Goal: Task Accomplishment & Management: Use online tool/utility

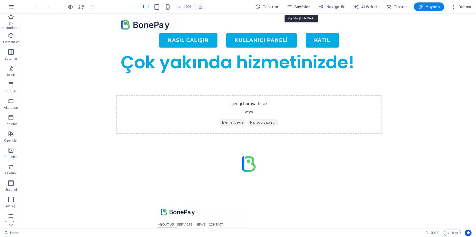
click at [296, 7] on span "Sayfalar" at bounding box center [297, 6] width 23 height 5
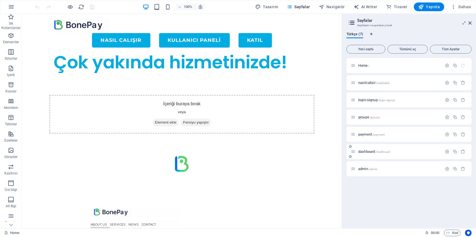
click at [367, 150] on span "dashboard /dashboard" at bounding box center [374, 152] width 32 height 4
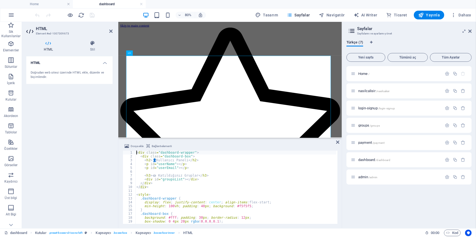
click at [167, 172] on div "< div class = "dashboard-wrapper" > < div class = "dashboard-box" > < h2 > 👤 Ku…" at bounding box center [237, 191] width 205 height 80
type textarea "</script>"
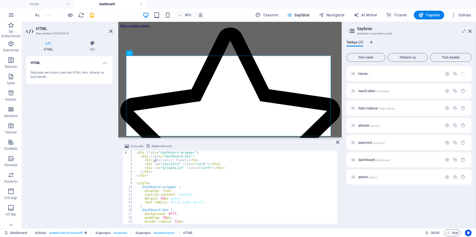
click at [88, 129] on div "HTML Doğrudan web sitesi üzerinde HTML ekle, düzenle ve biçimlendir." at bounding box center [69, 140] width 86 height 168
click at [93, 16] on icon "save" at bounding box center [92, 15] width 6 height 6
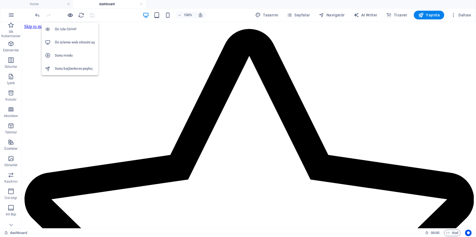
click at [70, 16] on icon "button" at bounding box center [70, 15] width 6 height 6
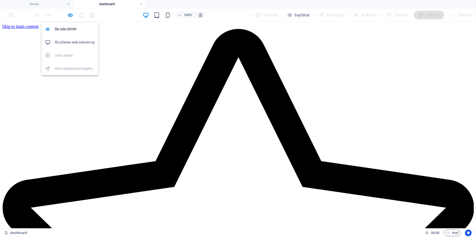
click at [73, 42] on h6 "Ön izleme web sitesini aç" at bounding box center [75, 42] width 40 height 7
click at [70, 19] on div at bounding box center [64, 15] width 61 height 9
click at [68, 16] on icon "button" at bounding box center [70, 15] width 6 height 6
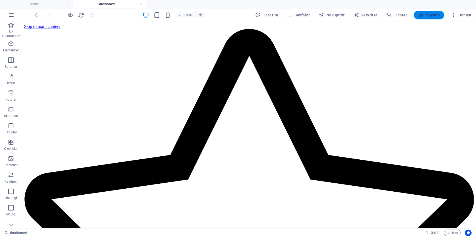
click at [432, 15] on span "Yayınla" at bounding box center [429, 14] width 22 height 5
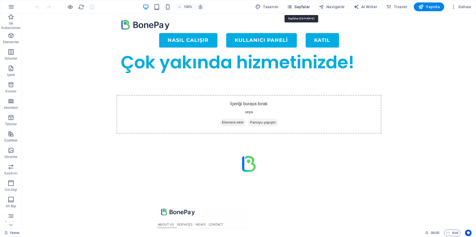
click at [292, 7] on icon "button" at bounding box center [288, 6] width 5 height 5
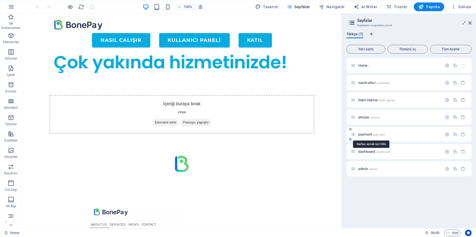
click at [368, 135] on span "payment /payment" at bounding box center [371, 134] width 26 height 4
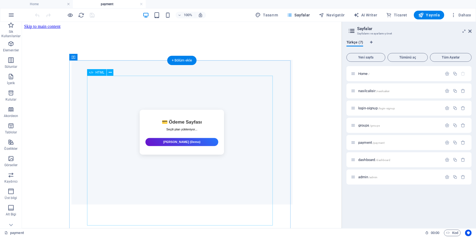
click at [189, 142] on div "💳 Ödeme Sayfası Seçili plan yükleniyor... Ödemeyi Tamamla (Demo)" at bounding box center [181, 132] width 221 height 145
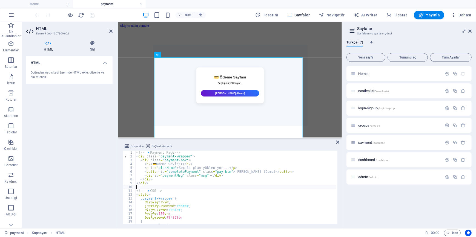
click at [186, 188] on div "<!-- 🔹 Payment Page --> < div class = "payment-wrapper" > < div class = "paymen…" at bounding box center [235, 191] width 201 height 81
type textarea "</script>"
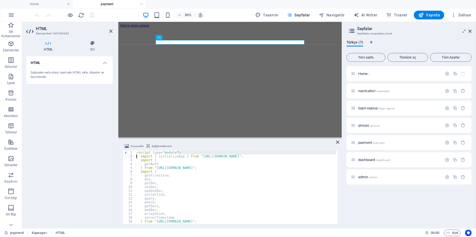
drag, startPoint x: 181, startPoint y: 152, endPoint x: 107, endPoint y: 155, distance: 73.4
click at [109, 155] on div "HTML Element #ed-1007309652 HTML Stil HTML Doğrudan web sitesi üzerinde HTML ek…" at bounding box center [182, 125] width 320 height 207
click at [180, 151] on div "< script type = "module" > import { initializeApp } from "https://www.gstatic.c…" at bounding box center [235, 191] width 201 height 81
click at [145, 153] on div "< script type = "module" > import { initializeApp } from "https://www.gstatic.c…" at bounding box center [235, 191] width 201 height 81
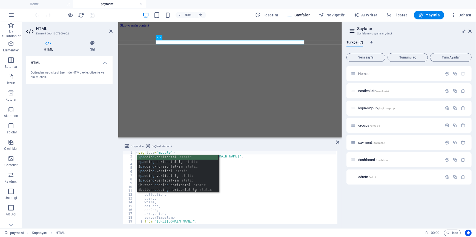
scroll to position [0, 1]
type textarea "<page type="module">"
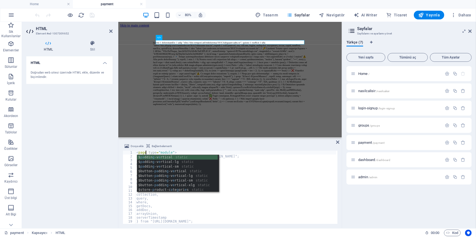
click at [106, 158] on div "HTML Doğrudan web sitesi üzerinde HTML ekle, düzenle ve biçimlendir." at bounding box center [69, 140] width 86 height 168
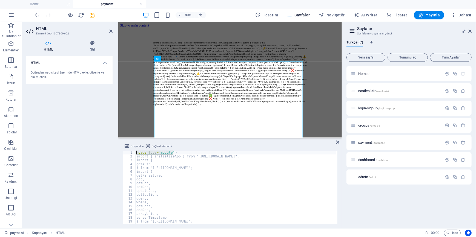
drag, startPoint x: 174, startPoint y: 152, endPoint x: 124, endPoint y: 152, distance: 49.8
click at [124, 152] on div "<page type="module"> 1 2 3 4 5 6 7 8 9 10 11 12 13 14 15 16 17 18 19 20 21 < pa…" at bounding box center [230, 187] width 214 height 73
click at [88, 170] on div "HTML Doğrudan web sitesi üzerinde HTML ekle, düzenle ve biçimlendir." at bounding box center [69, 140] width 86 height 168
click at [187, 189] on div "import { initializeApp } from "https://www.gstatic.com/firebasejs/12.3.0/fireba…" at bounding box center [235, 191] width 201 height 81
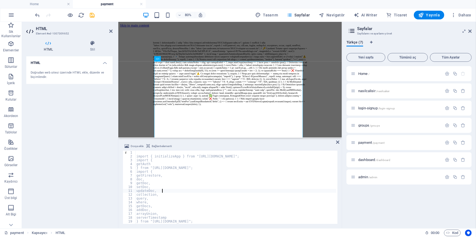
type textarea "</script>"
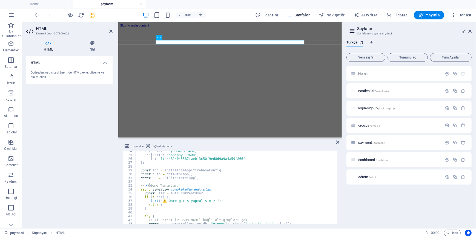
scroll to position [119, 0]
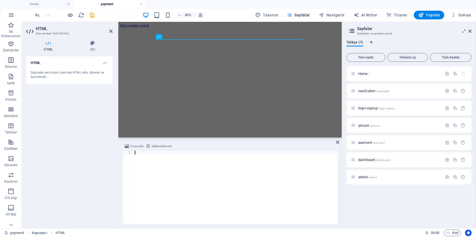
click at [165, 163] on div at bounding box center [236, 191] width 204 height 81
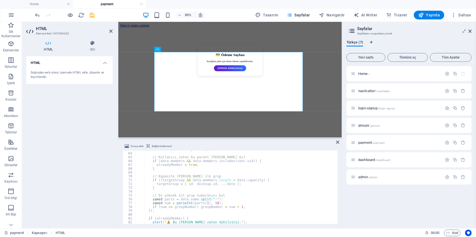
scroll to position [240, 0]
click at [94, 16] on icon "save" at bounding box center [92, 15] width 6 height 6
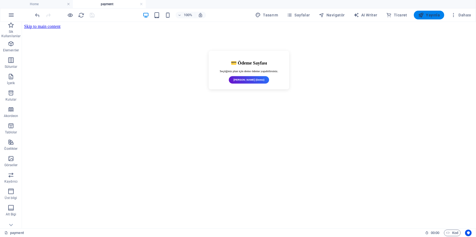
click at [432, 15] on span "Yayınla" at bounding box center [429, 14] width 22 height 5
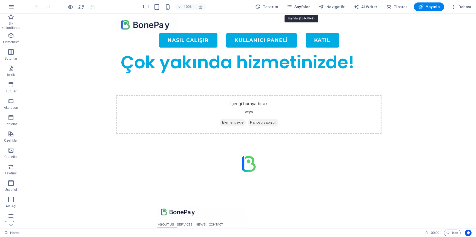
click at [300, 9] on span "Sayfalar" at bounding box center [297, 6] width 23 height 5
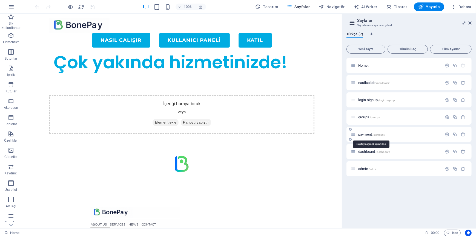
click at [364, 134] on span "payment /payment" at bounding box center [371, 134] width 26 height 4
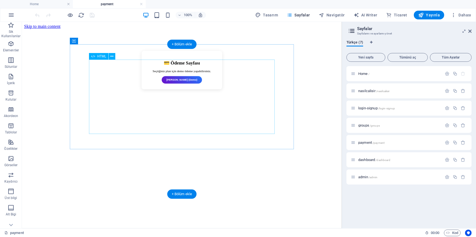
click at [146, 89] on div "💳 Ödeme Sayfası Seçtiğiniz plan için demo ödeme yapabilirsiniz. Ödemeyi Tamamla…" at bounding box center [181, 70] width 221 height 39
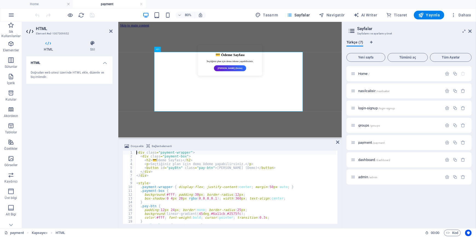
click at [180, 181] on div "< div class = "payment-wrapper" > < div class = "payment-box" > < h2 > 💳 Ödeme …" at bounding box center [235, 191] width 201 height 81
type textarea "</script>"
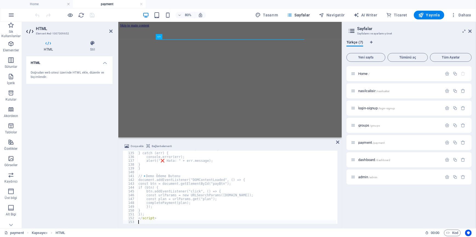
scroll to position [512, 0]
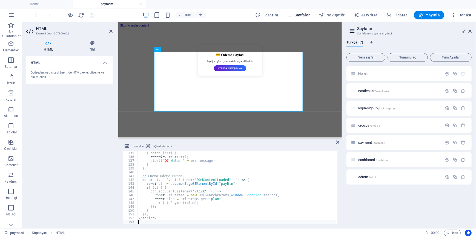
type textarea "</script>"
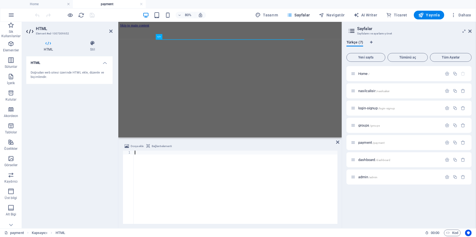
click at [170, 172] on div at bounding box center [236, 191] width 204 height 81
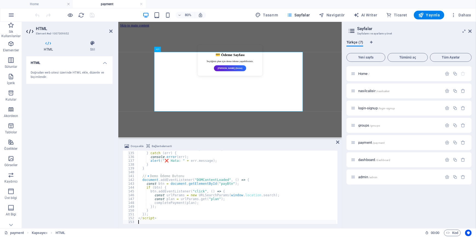
click at [87, 127] on div "HTML Doğrudan web sitesi üzerinde HTML ekle, düzenle ve biçimlendir." at bounding box center [69, 140] width 86 height 168
click at [93, 15] on icon "save" at bounding box center [92, 15] width 6 height 6
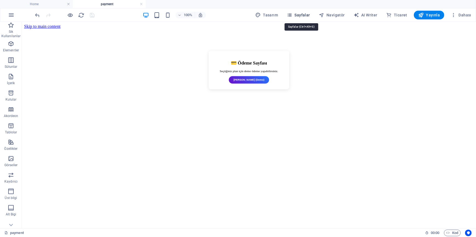
click at [300, 13] on span "Sayfalar" at bounding box center [297, 14] width 23 height 5
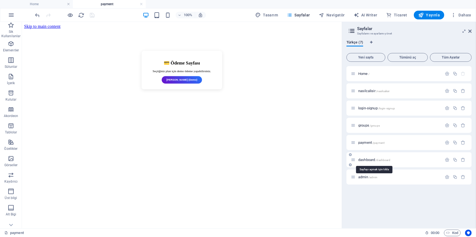
click at [368, 161] on span "dashboard /dashboard" at bounding box center [374, 160] width 32 height 4
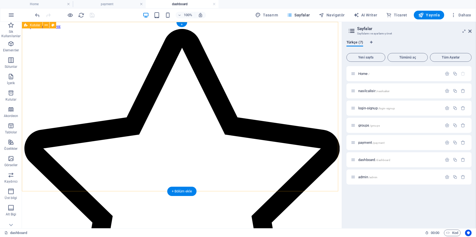
scroll to position [0, 0]
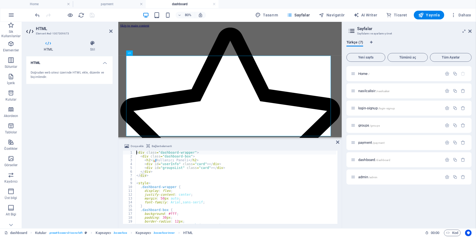
click at [177, 179] on div "< div class = "dashboard-wrapper" > < div class = "dashboard-box" > < h2 > 📊 Ku…" at bounding box center [237, 191] width 205 height 80
type textarea "</script>"
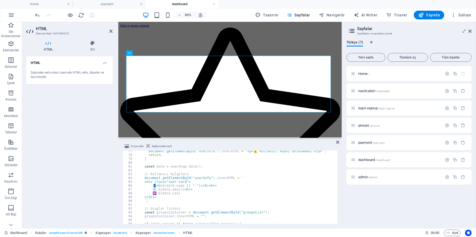
scroll to position [233, 0]
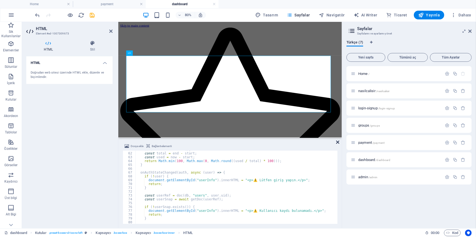
click at [337, 141] on icon at bounding box center [337, 142] width 3 height 4
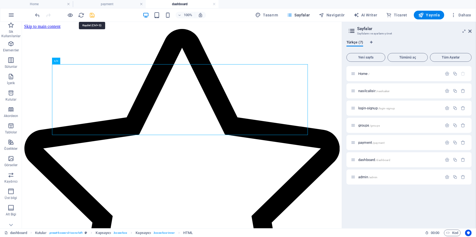
click at [93, 15] on icon "save" at bounding box center [92, 15] width 6 height 6
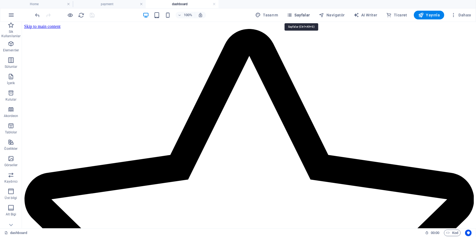
click at [304, 15] on span "Sayfalar" at bounding box center [297, 14] width 23 height 5
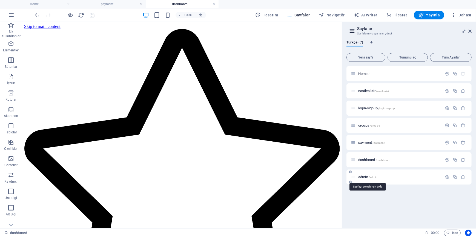
click at [363, 177] on span "admin /admin" at bounding box center [367, 177] width 19 height 4
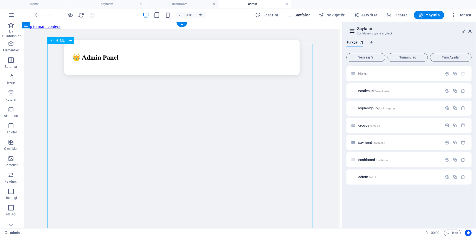
scroll to position [0, 0]
click at [200, 132] on div "👑 Admin Panel" at bounding box center [181, 143] width 315 height 228
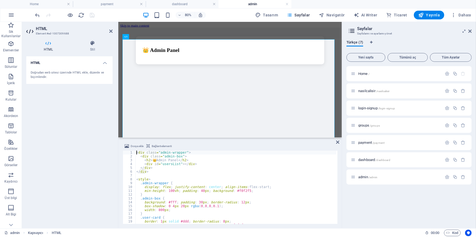
click at [187, 184] on div "< div class = "admin-wrapper" > < div class = "admin-box" > < h2 > 👑 Admin Pane…" at bounding box center [257, 191] width 244 height 80
type textarea "</script>"
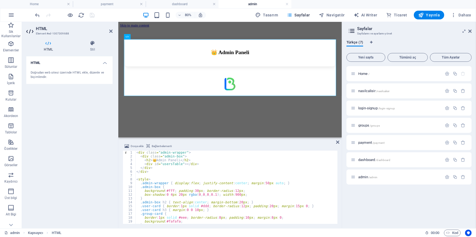
click at [83, 121] on div "HTML Doğrudan web sitesi üzerinde HTML ekle, düzenle ve biçimlendir." at bounding box center [69, 140] width 86 height 168
click at [95, 14] on icon "save" at bounding box center [92, 15] width 6 height 6
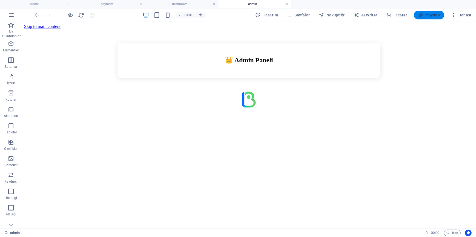
click at [436, 15] on span "Yayınla" at bounding box center [429, 14] width 22 height 5
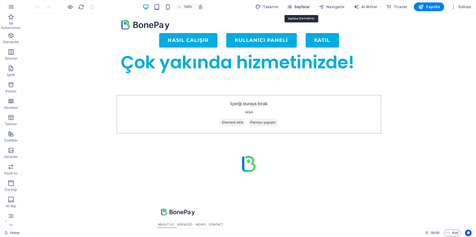
click at [292, 6] on icon "button" at bounding box center [288, 6] width 5 height 5
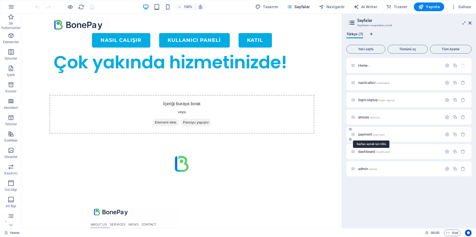
click at [369, 134] on span "payment /payment" at bounding box center [371, 134] width 26 height 4
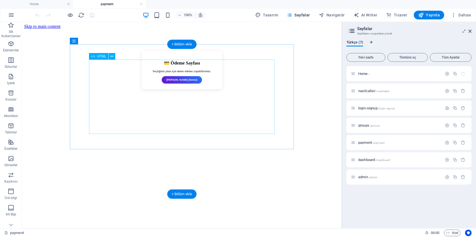
click at [189, 89] on div "💳 Ödeme Sayfası Seçtiğiniz plan için demo ödeme yapabilirsiniz. [PERSON_NAME] (…" at bounding box center [181, 70] width 221 height 39
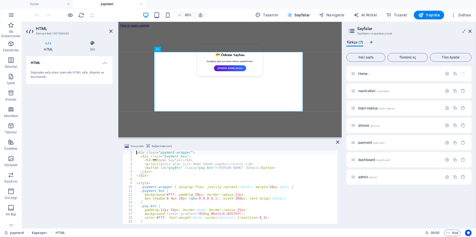
click at [211, 187] on div "< div class = "payment-wrapper" > < div class = "payment-box" > < h2 > 💳 Ödeme …" at bounding box center [235, 191] width 201 height 81
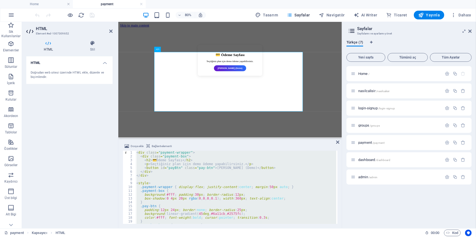
type textarea "</script>"
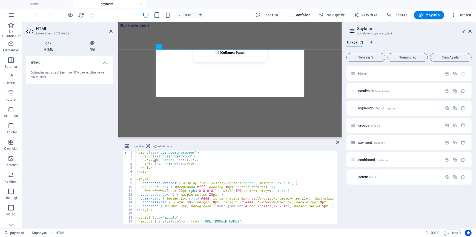
click at [222, 184] on div "< div class = "dashboard-wrapper" > < div class = "dashboard-box" > < h2 > 📊 Ku…" at bounding box center [237, 191] width 205 height 80
type textarea "</script>"
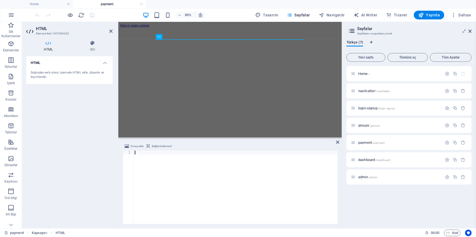
scroll to position [256, 0]
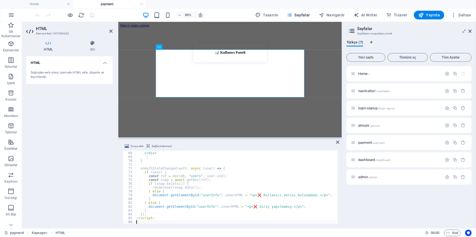
click at [61, 156] on div "HTML Doğrudan web sitesi üzerinde HTML ekle, düzenle ve biçimlendir." at bounding box center [69, 140] width 86 height 168
click at [92, 16] on icon "save" at bounding box center [92, 15] width 6 height 6
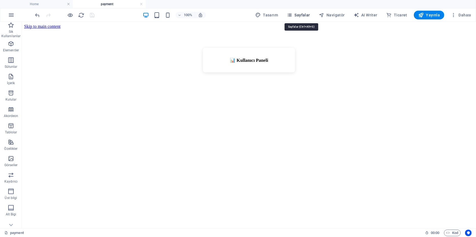
click at [300, 15] on span "Sayfalar" at bounding box center [297, 14] width 23 height 5
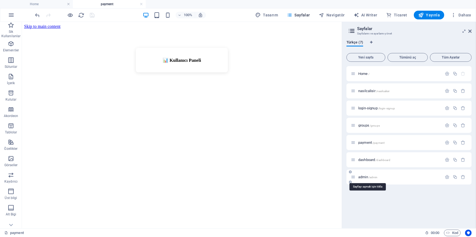
click at [363, 178] on span "admin /admin" at bounding box center [367, 177] width 19 height 4
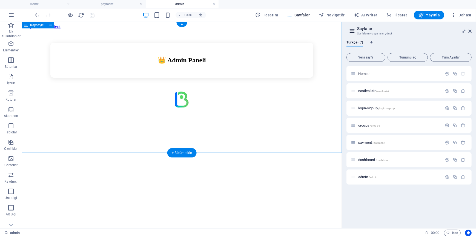
scroll to position [0, 0]
click at [167, 77] on div "👑 Admin Paneli" at bounding box center [181, 59] width 315 height 35
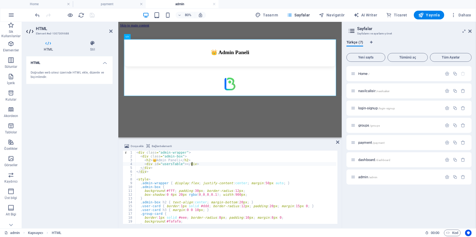
click at [192, 164] on div "< div class = "admin-wrapper" > < div class = "admin-box" > < h2 > 👑 Admin Pane…" at bounding box center [257, 191] width 244 height 80
type textarea "</script>"
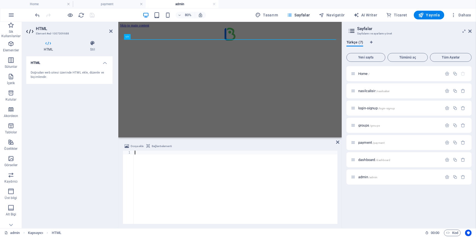
scroll to position [348, 0]
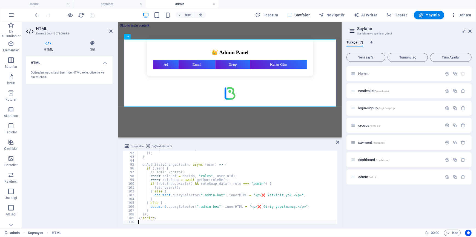
drag, startPoint x: 75, startPoint y: 172, endPoint x: 85, endPoint y: 150, distance: 24.3
click at [78, 167] on div "HTML Doğrudan web sitesi üzerinde HTML ekle, düzenle ve biçimlendir." at bounding box center [69, 140] width 86 height 168
click at [93, 17] on icon "save" at bounding box center [92, 15] width 6 height 6
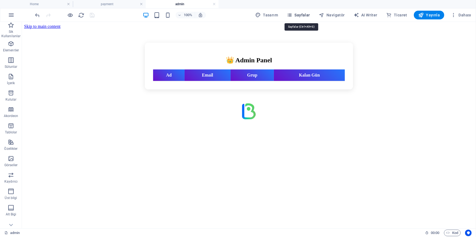
click at [302, 14] on span "Sayfalar" at bounding box center [297, 14] width 23 height 5
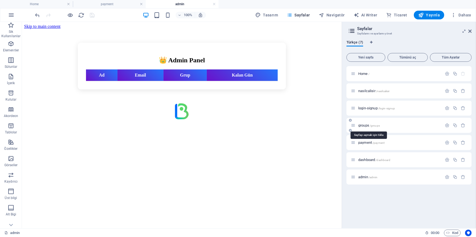
click at [369, 126] on span "groups /groups" at bounding box center [369, 125] width 22 height 4
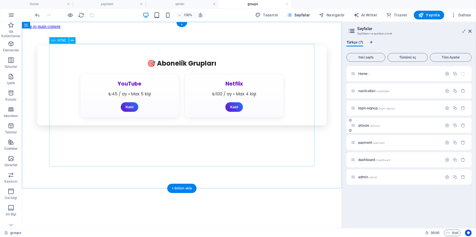
scroll to position [0, 0]
click at [180, 125] on div "🎯 Abonelik Grupları YouTube ₺45 / ay • Max 5 kişi Katıl Netflix ₺100 / ay • Max…" at bounding box center [181, 85] width 315 height 80
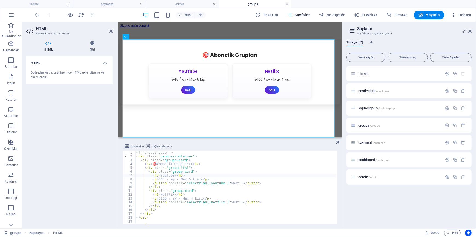
click at [192, 175] on div "<!-- groups page --> < div class = "groups-container" > < div class = "groups-c…" at bounding box center [375, 191] width 480 height 80
type textarea "</script>"
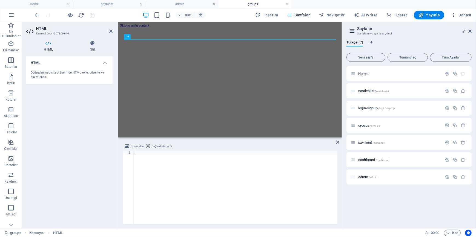
scroll to position [91, 0]
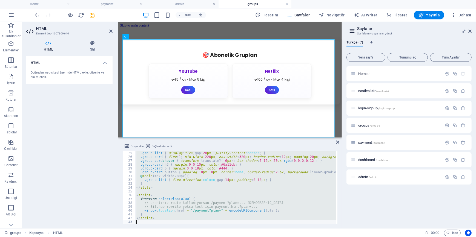
click at [216, 197] on div ".groups-card h2 { margin-bottom : 22 px ; color : #222 ; } .group-list { displa…" at bounding box center [235, 187] width 201 height 73
click at [204, 178] on div ".groups-card h2 { margin-bottom : 22 px ; color : #222 ; } .group-list { displa…" at bounding box center [235, 187] width 201 height 73
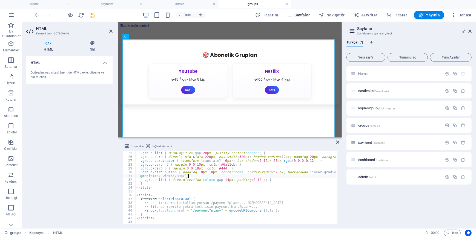
type textarea "</script>"
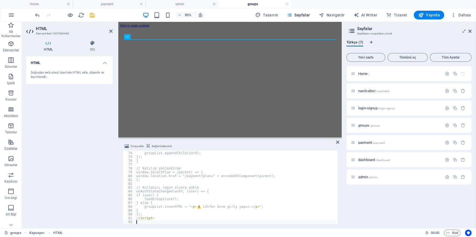
scroll to position [279, 0]
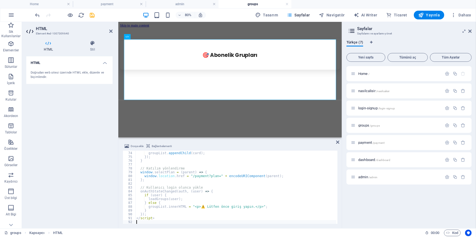
click at [90, 110] on div "HTML Doğrudan web sitesi üzerinde HTML ekle, düzenle ve biçimlendir." at bounding box center [69, 140] width 86 height 168
click at [92, 15] on icon "save" at bounding box center [92, 15] width 6 height 6
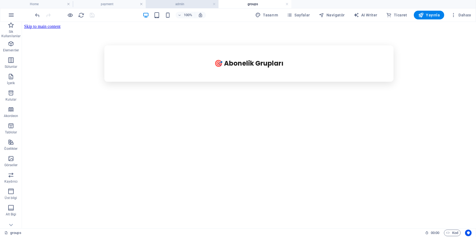
click at [172, 2] on h4 "admin" at bounding box center [182, 4] width 73 height 6
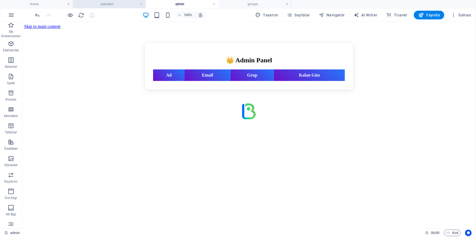
click at [126, 5] on h4 "payment" at bounding box center [109, 4] width 73 height 6
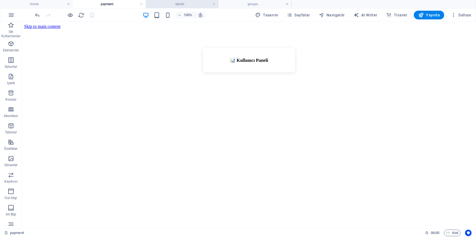
click at [169, 5] on h4 "admin" at bounding box center [182, 4] width 73 height 6
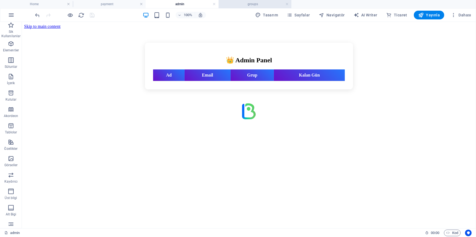
click at [251, 1] on h4 "groups" at bounding box center [254, 4] width 73 height 6
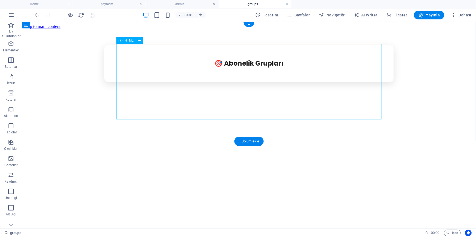
click at [300, 73] on div "🎯 Abonelik Grupları" at bounding box center [248, 63] width 449 height 36
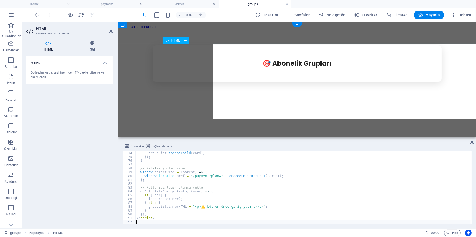
click at [300, 73] on div "🎯 Abonelik Grupları" at bounding box center [296, 63] width 353 height 36
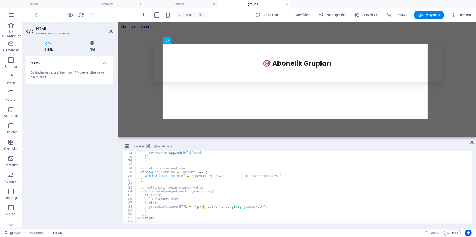
click at [198, 190] on div "groupList . appendChild ( card ) ; }) ; } // Katılım yönlendirme window . selec…" at bounding box center [302, 187] width 335 height 80
type textarea "</script>"
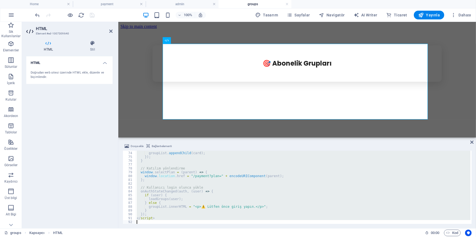
paste textarea
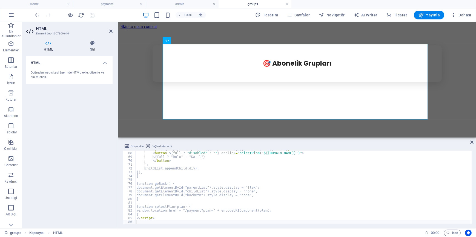
scroll to position [256, 0]
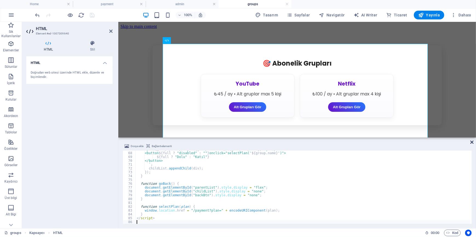
click at [471, 143] on icon at bounding box center [471, 142] width 3 height 4
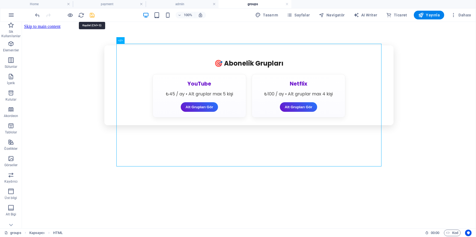
click at [91, 15] on icon "save" at bounding box center [92, 15] width 6 height 6
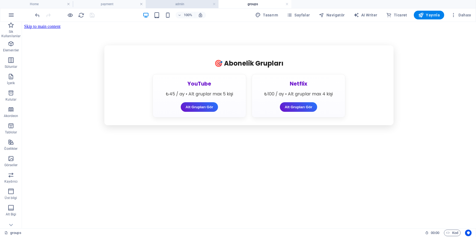
click at [189, 2] on h4 "admin" at bounding box center [182, 4] width 73 height 6
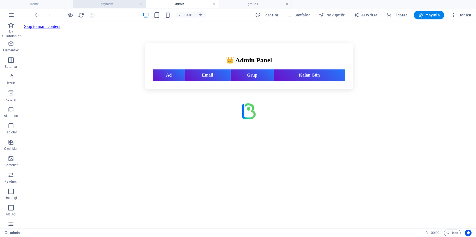
click at [124, 3] on h4 "payment" at bounding box center [109, 4] width 73 height 6
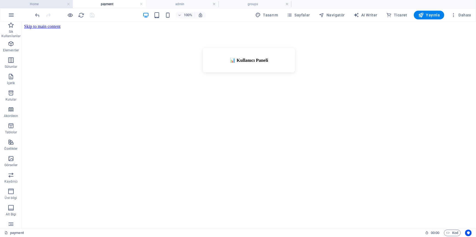
drag, startPoint x: 50, startPoint y: 3, endPoint x: 55, endPoint y: 3, distance: 5.2
click at [50, 3] on h4 "Home" at bounding box center [36, 4] width 73 height 6
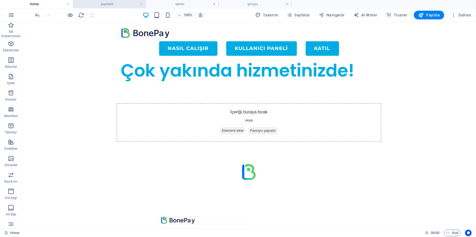
click at [97, 4] on h4 "payment" at bounding box center [109, 4] width 73 height 6
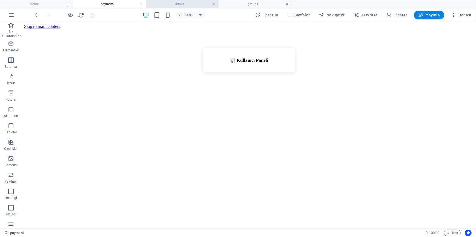
click at [158, 5] on h4 "admin" at bounding box center [182, 4] width 73 height 6
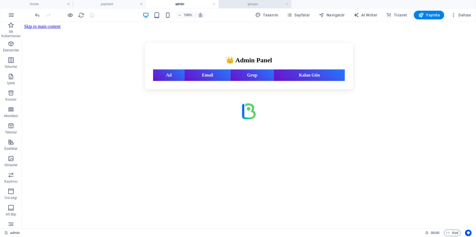
click at [243, 5] on h4 "groups" at bounding box center [254, 4] width 73 height 6
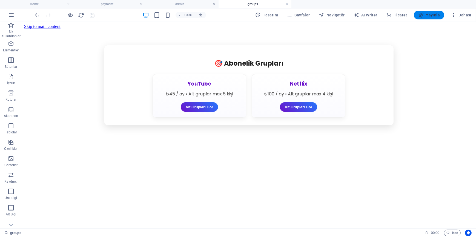
click at [439, 18] on button "Yayınla" at bounding box center [428, 15] width 30 height 9
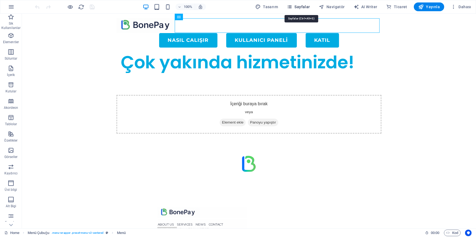
click at [288, 8] on button "Sayfalar" at bounding box center [298, 6] width 28 height 9
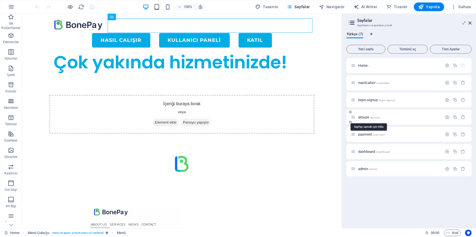
click at [361, 116] on span "groups /groups" at bounding box center [369, 117] width 22 height 4
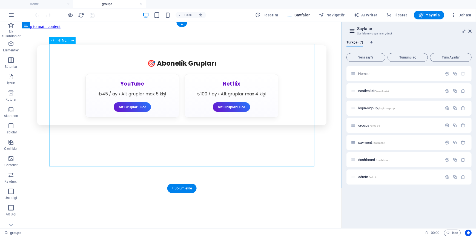
click at [149, 100] on div "🎯 Abonelik Grupları YouTube ₺45 / ay • Alt gruplar max 5 kişi Alt Grupları Gör …" at bounding box center [181, 85] width 315 height 80
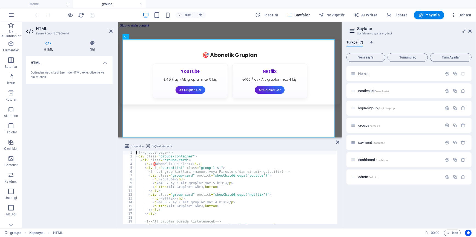
click at [181, 179] on div "<!-- groups page --> < div class = "groups-container" > < div class = "groups-c…" at bounding box center [389, 191] width 509 height 80
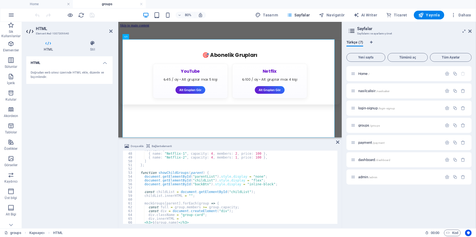
scroll to position [194, 0]
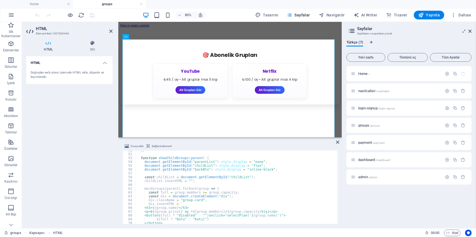
click at [228, 190] on div "} ; function showChildGroups ( parent ) { document . getElementById ( "parentLi…" at bounding box center [389, 189] width 509 height 80
type textarea "</script>"
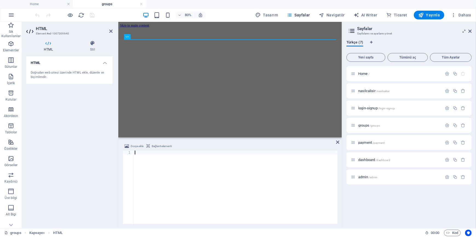
drag, startPoint x: 83, startPoint y: 128, endPoint x: 85, endPoint y: 125, distance: 3.4
click at [85, 128] on div "HTML Doğrudan web sitesi üzerinde HTML ekle, düzenle ve biçimlendir." at bounding box center [69, 140] width 86 height 168
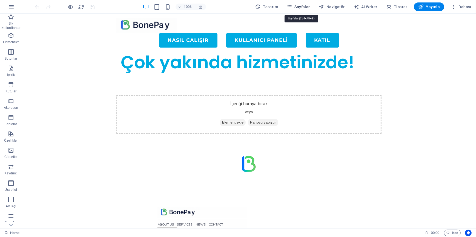
click at [298, 4] on span "Sayfalar" at bounding box center [297, 6] width 23 height 5
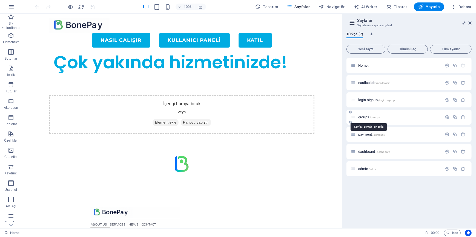
click at [361, 117] on span "groups /groups" at bounding box center [369, 117] width 22 height 4
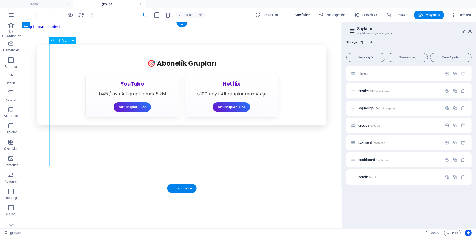
click at [161, 104] on div "🎯 Abonelik Grupları YouTube ₺45 / ay • Alt gruplar max 5 kişi Alt Grupları Gör …" at bounding box center [181, 85] width 315 height 80
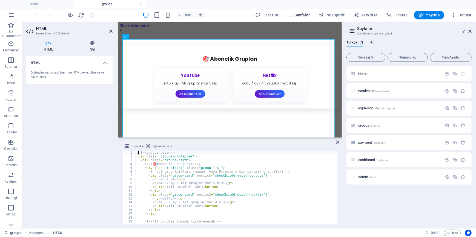
click at [221, 203] on div "a <!-- groups page --> < div class = "groups-container" > < div class = "groups…" at bounding box center [389, 191] width 509 height 80
type textarea "</script>"
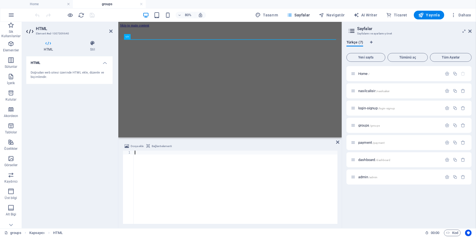
scroll to position [854, 0]
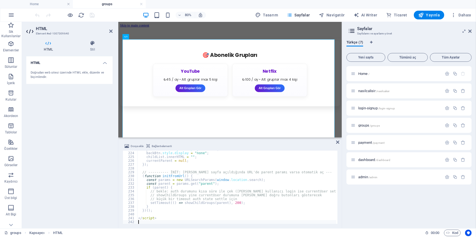
click at [221, 203] on div "parentListEl . style . display = "flex" ; backBtn . style . display = "none" ; …" at bounding box center [296, 187] width 319 height 80
type textarea "</script>"
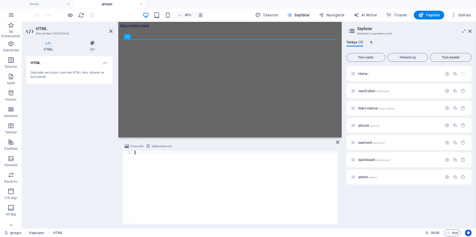
click at [161, 169] on div at bounding box center [236, 191] width 204 height 81
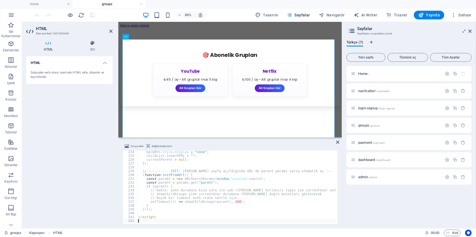
scroll to position [854, 0]
click at [54, 144] on div "HTML Doğrudan web sitesi üzerinde HTML ekle, düzenle ve biçimlendir." at bounding box center [69, 140] width 86 height 168
click at [93, 16] on icon "save" at bounding box center [92, 15] width 6 height 6
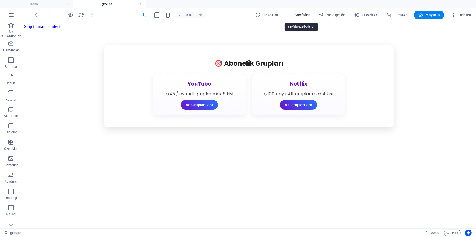
click at [302, 15] on span "Sayfalar" at bounding box center [297, 14] width 23 height 5
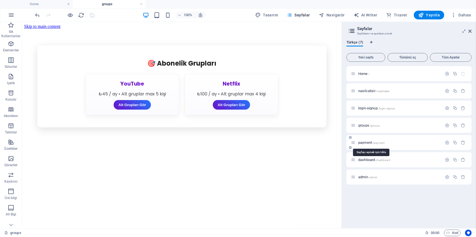
click at [371, 143] on span "payment /payment" at bounding box center [371, 143] width 26 height 4
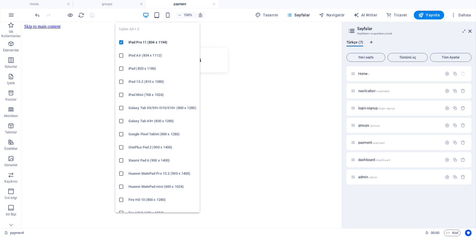
scroll to position [0, 0]
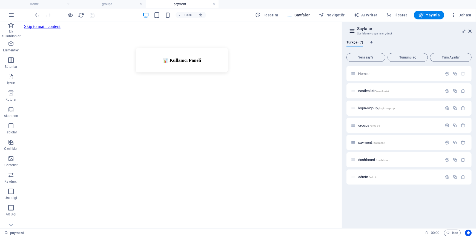
click at [240, 77] on div "📊 Kullanıcı Paneli" at bounding box center [181, 59] width 315 height 35
click at [228, 77] on div "📊 Kullanıcı Paneli" at bounding box center [181, 59] width 315 height 35
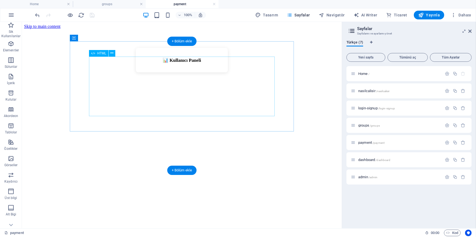
click at [193, 72] on div "📊 Kullanıcı Paneli" at bounding box center [181, 60] width 221 height 25
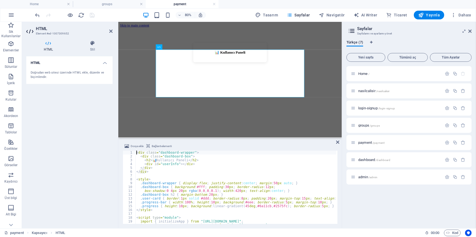
type textarea "</script>"
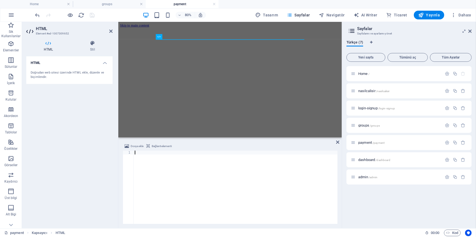
click at [151, 162] on div at bounding box center [236, 191] width 204 height 81
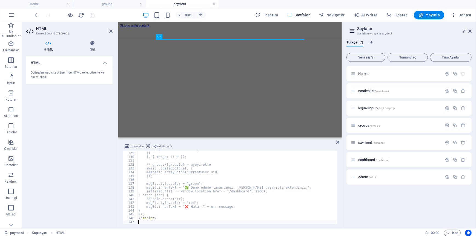
scroll to position [490, 0]
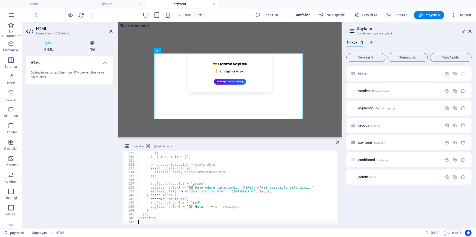
click at [83, 126] on div "HTML Doğrudan web sitesi üzerinde HTML ekle, düzenle ve biçimlendir." at bounding box center [69, 140] width 86 height 168
click at [93, 12] on icon "save" at bounding box center [92, 15] width 6 height 6
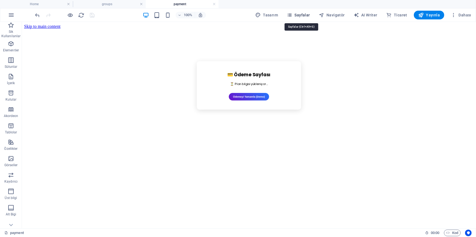
click at [301, 16] on span "Sayfalar" at bounding box center [297, 14] width 23 height 5
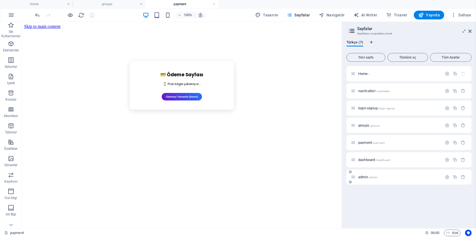
click at [366, 177] on span "admin /admin" at bounding box center [367, 177] width 19 height 4
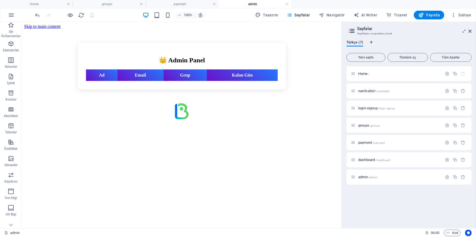
scroll to position [0, 0]
click at [196, 89] on div "👑 Admin Panel Ad Email Grup Kalan Gün" at bounding box center [181, 65] width 315 height 47
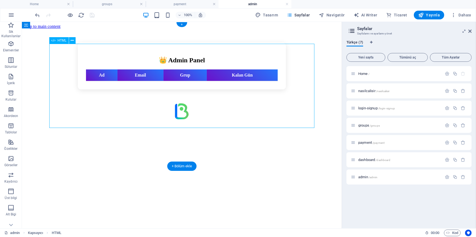
click at [196, 89] on div "👑 Admin Panel Ad Email Grup Kalan Gün" at bounding box center [181, 65] width 315 height 47
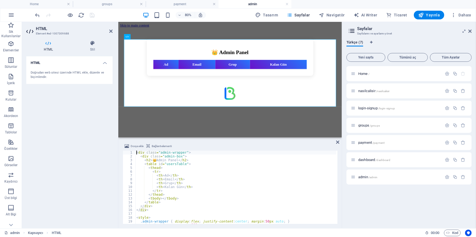
click at [181, 191] on div "< div class = "admin-wrapper" > < div class = "admin-box" > < h2 > 👑 Admin Pane…" at bounding box center [257, 191] width 244 height 80
type textarea "</script>"
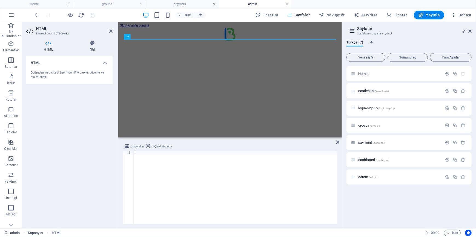
click at [181, 191] on div at bounding box center [236, 191] width 204 height 80
click at [190, 174] on div at bounding box center [236, 191] width 204 height 80
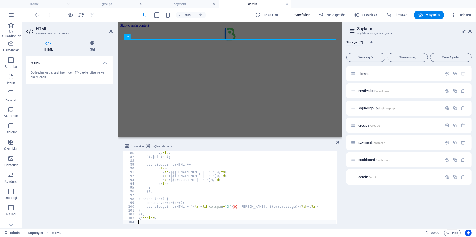
scroll to position [325, 0]
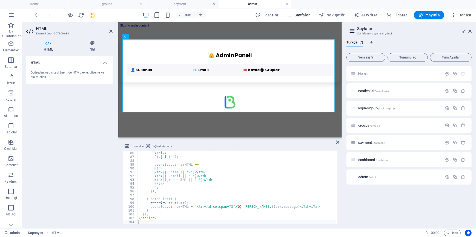
click at [58, 147] on div "HTML Doğrudan web sitesi üzerinde HTML ekle, düzenle ve biçimlendir." at bounding box center [69, 140] width 86 height 168
click at [92, 16] on icon "save" at bounding box center [92, 15] width 6 height 6
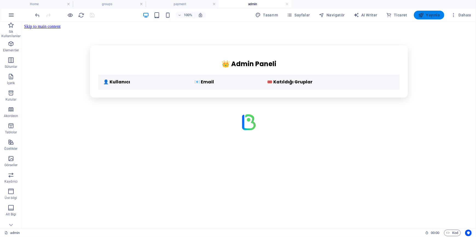
click at [429, 14] on span "Yayınla" at bounding box center [429, 14] width 22 height 5
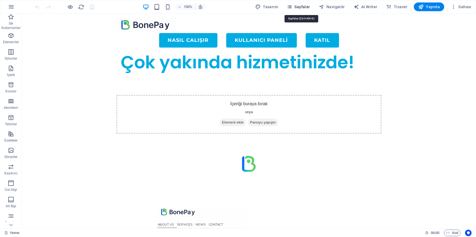
click at [300, 7] on span "Sayfalar" at bounding box center [297, 6] width 23 height 5
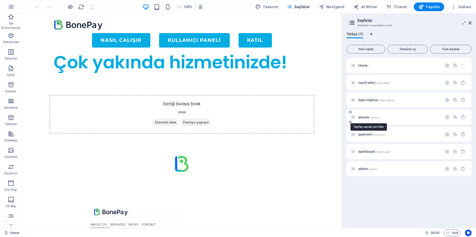
click at [365, 118] on span "groups /groups" at bounding box center [369, 117] width 22 height 4
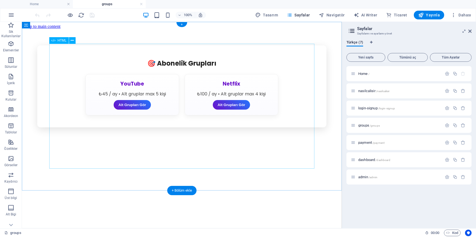
click at [174, 127] on div "🎯 Abonelik Grupları YouTube ₺45 / ay • Alt gruplar max 5 kişi Alt Grupları Gör …" at bounding box center [181, 86] width 315 height 82
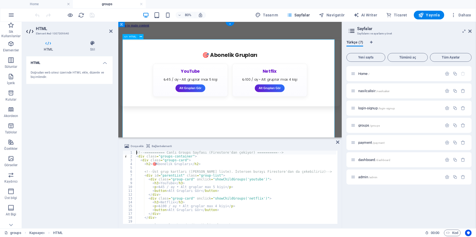
type textarea "</script>"
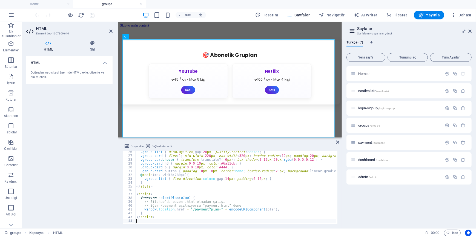
scroll to position [96, 0]
click at [89, 171] on div "HTML Doğrudan web sitesi üzerinde HTML ekle, düzenle ve biçimlendir." at bounding box center [69, 140] width 86 height 168
drag, startPoint x: 92, startPoint y: 14, endPoint x: 68, endPoint y: 7, distance: 25.6
click at [92, 14] on icon "save" at bounding box center [92, 15] width 6 height 6
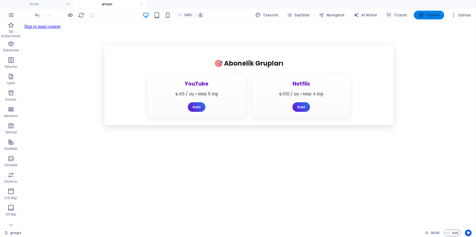
click at [433, 16] on span "Yayınla" at bounding box center [429, 14] width 22 height 5
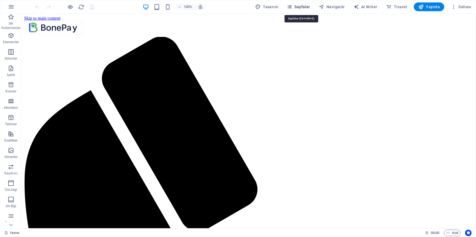
click at [304, 6] on span "Sayfalar" at bounding box center [297, 6] width 23 height 5
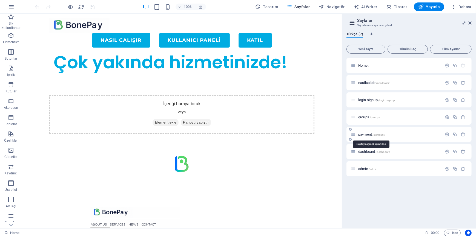
click at [362, 134] on span "payment /payment" at bounding box center [371, 134] width 26 height 4
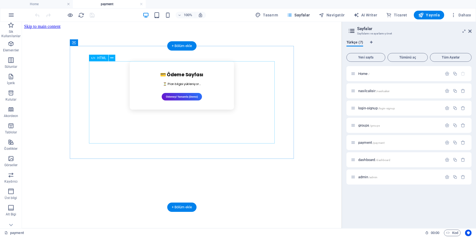
click at [163, 109] on div "💳 Ödeme Sayfası ⏳ Plan bilgisi yükleniyor... Ödemeyi Tamamla (Demo)" at bounding box center [181, 85] width 221 height 48
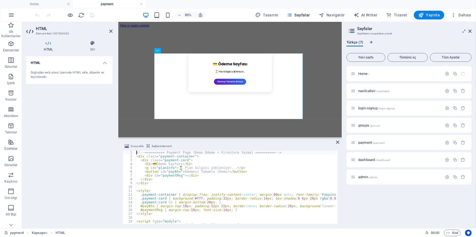
click at [189, 195] on div "<!-- ========== Payment Page (Demo Ödeme + Firestore Yazma) ========== --> < di…" at bounding box center [300, 191] width 330 height 80
type textarea "</script>"
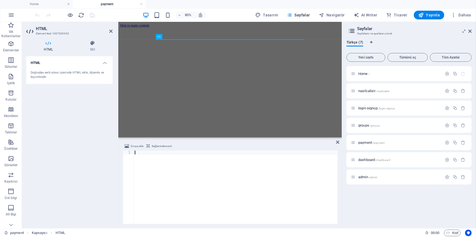
click at [181, 178] on div at bounding box center [236, 191] width 204 height 80
click at [178, 176] on div at bounding box center [236, 191] width 204 height 80
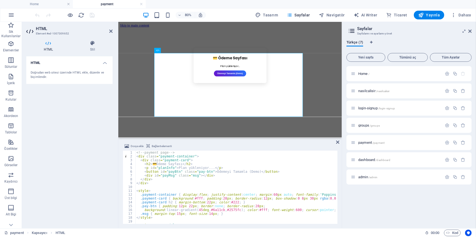
click at [200, 186] on div "<!-- payment page --> < div class = "payment-container" > < div class = "paymen…" at bounding box center [282, 191] width 294 height 80
type textarea "</script>"
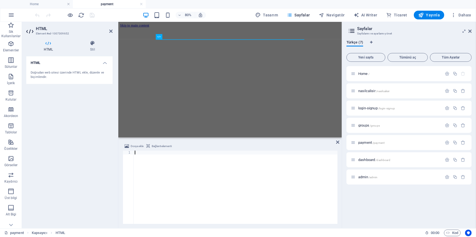
click at [169, 179] on div at bounding box center [236, 191] width 204 height 81
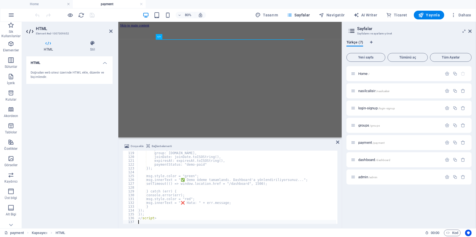
scroll to position [451, 0]
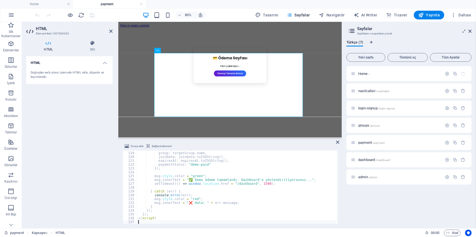
drag, startPoint x: 86, startPoint y: 145, endPoint x: 91, endPoint y: 85, distance: 60.9
click at [87, 141] on div "HTML Doğrudan web sitesi üzerinde HTML ekle, düzenle ve biçimlendir." at bounding box center [69, 140] width 86 height 168
click at [90, 17] on icon "save" at bounding box center [92, 15] width 6 height 6
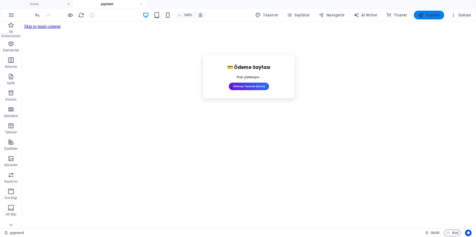
click at [433, 16] on span "Yayınla" at bounding box center [429, 14] width 22 height 5
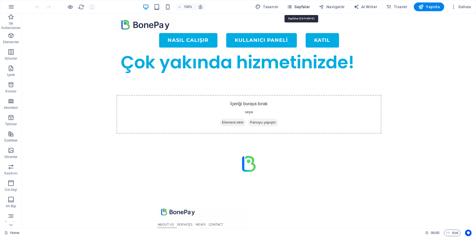
click at [307, 4] on span "Sayfalar" at bounding box center [297, 6] width 23 height 5
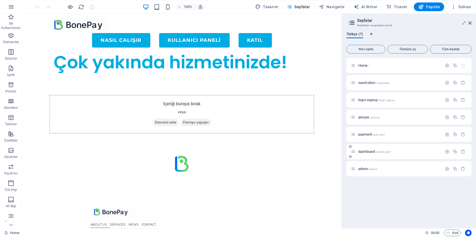
click at [366, 147] on div "dashboard /dashboard" at bounding box center [408, 151] width 125 height 15
click at [366, 151] on span "dashboard /dashboard" at bounding box center [374, 152] width 32 height 4
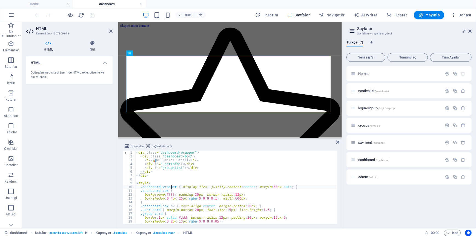
click at [171, 186] on div "< div class = "dashboard-wrapper" > < div class = "dashboard-box" > < h2 > 📊 Ku…" at bounding box center [237, 191] width 205 height 80
type textarea "</script>"
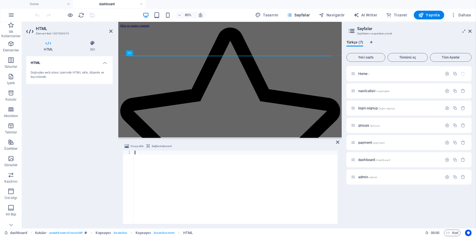
click at [171, 186] on div at bounding box center [236, 191] width 204 height 80
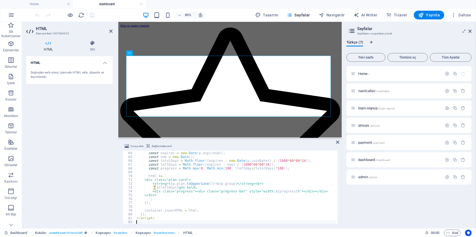
click at [89, 126] on div "HTML Doğrudan web sitesi üzerinde HTML ekle, düzenle ve biçimlendir." at bounding box center [69, 140] width 86 height 168
click at [92, 16] on icon "save" at bounding box center [92, 15] width 6 height 6
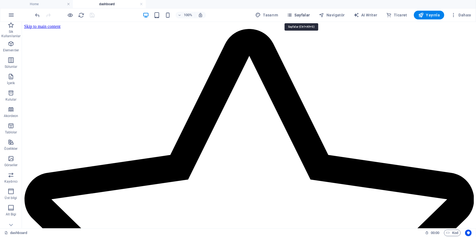
click at [299, 15] on span "Sayfalar" at bounding box center [297, 14] width 23 height 5
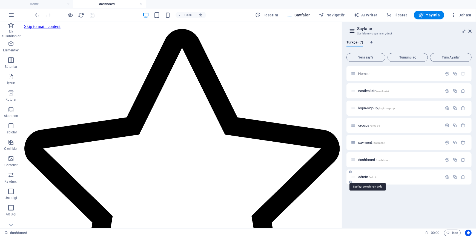
click at [365, 177] on span "admin /admin" at bounding box center [367, 177] width 19 height 4
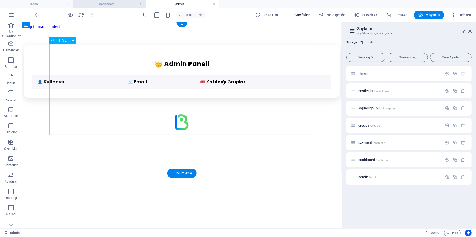
scroll to position [0, 0]
click at [206, 97] on div "👑 Admin Paneli 👤 Kullanıcı 📧 Email 🎟️ Katıldığı Gruplar" at bounding box center [181, 71] width 315 height 52
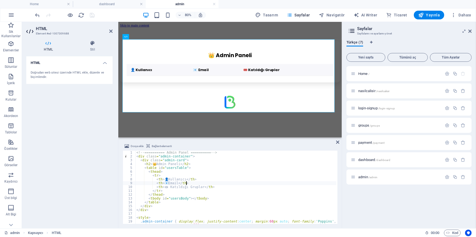
click at [188, 184] on div "<!-- ========== Admin Panel ========== --> < div class = "admin-container" > < …" at bounding box center [263, 191] width 257 height 80
type textarea "</script>"
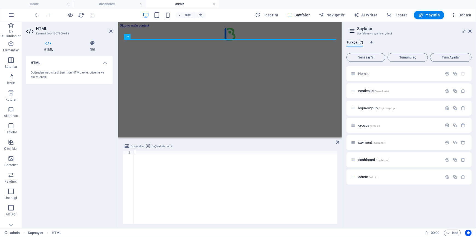
scroll to position [244, 0]
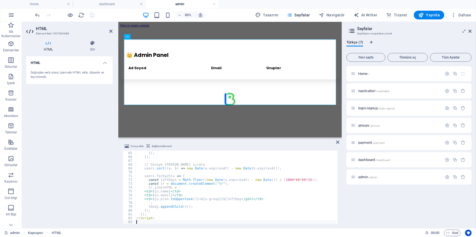
click at [66, 121] on div "HTML Doğrudan web sitesi üzerinde HTML ekle, düzenle ve biçimlendir." at bounding box center [69, 140] width 86 height 168
click at [92, 17] on icon "save" at bounding box center [92, 15] width 6 height 6
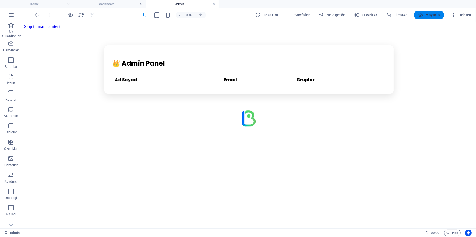
click at [437, 15] on span "Yayınla" at bounding box center [429, 14] width 22 height 5
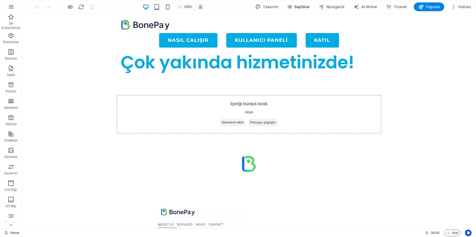
click at [300, 8] on span "Sayfalar" at bounding box center [297, 6] width 23 height 5
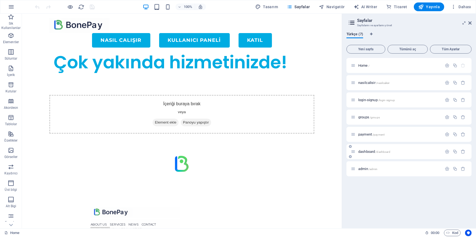
click at [366, 156] on div "dashboard /dashboard" at bounding box center [408, 151] width 125 height 15
click at [367, 153] on div "dashboard /dashboard" at bounding box center [395, 152] width 91 height 6
click at [367, 151] on span "dashboard /dashboard" at bounding box center [374, 152] width 32 height 4
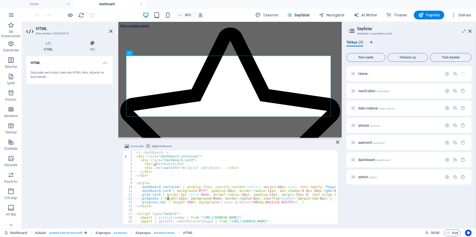
click at [168, 199] on div "<!-- dashboard --> < div class = "dashboard-container" > < div class = "dashboa…" at bounding box center [283, 191] width 297 height 80
type textarea "</script>"
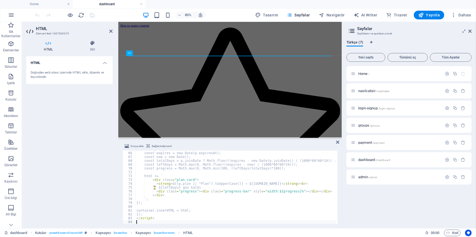
scroll to position [248, 0]
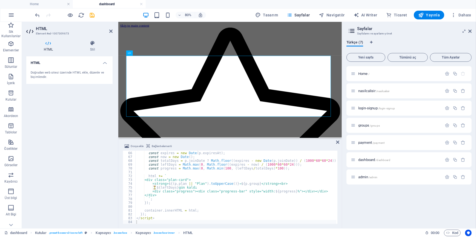
click at [48, 114] on div "HTML Doğrudan web sitesi üzerinde HTML ekle, düzenle ve biçimlendir." at bounding box center [69, 140] width 86 height 168
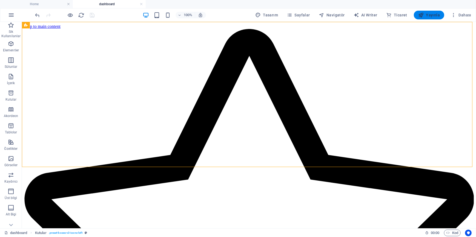
click at [430, 16] on span "Yayınla" at bounding box center [429, 14] width 22 height 5
